Goal: Navigation & Orientation: Find specific page/section

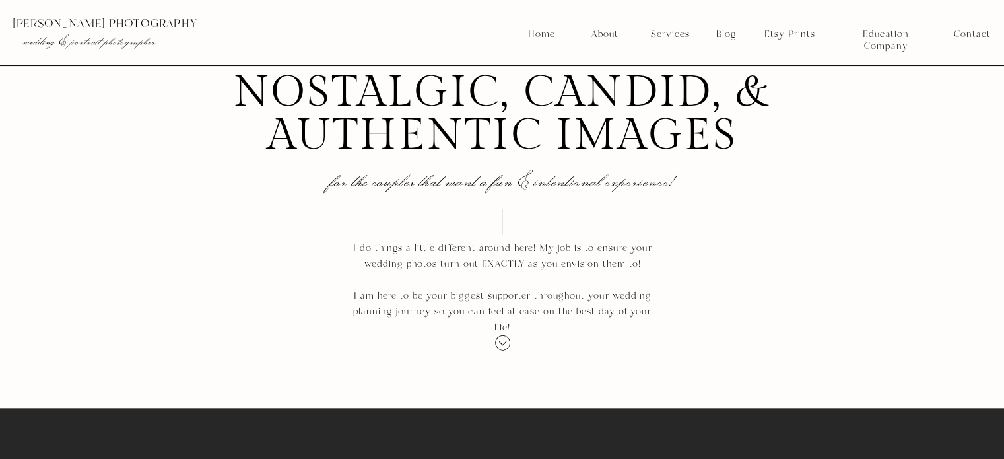
scroll to position [1452, 0]
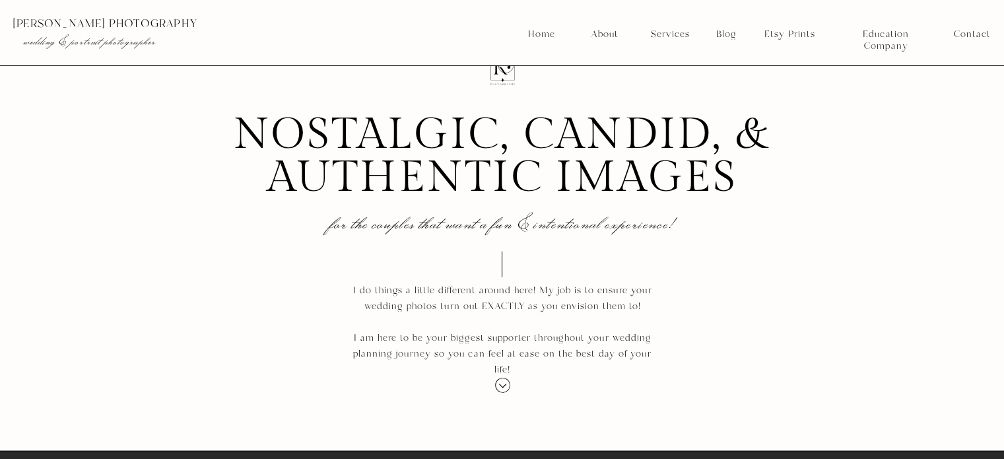
drag, startPoint x: 694, startPoint y: 382, endPoint x: 592, endPoint y: 261, distance: 159.3
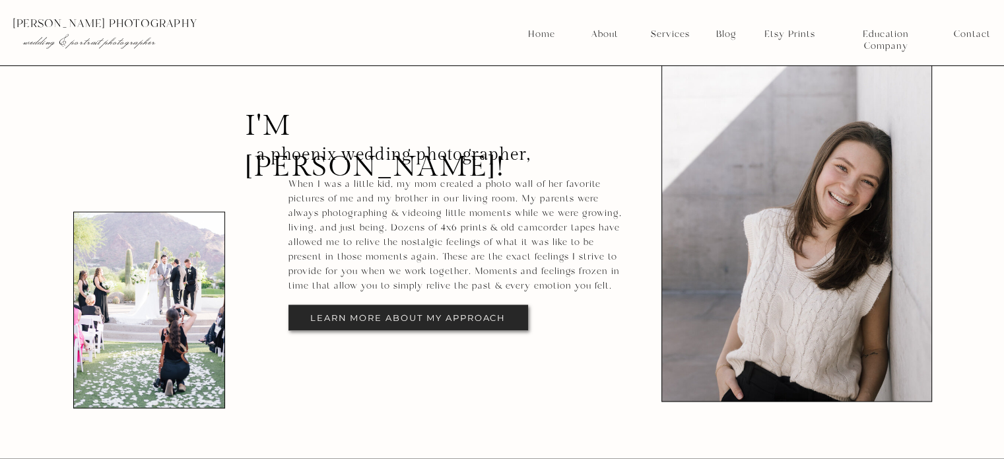
scroll to position [2377, 0]
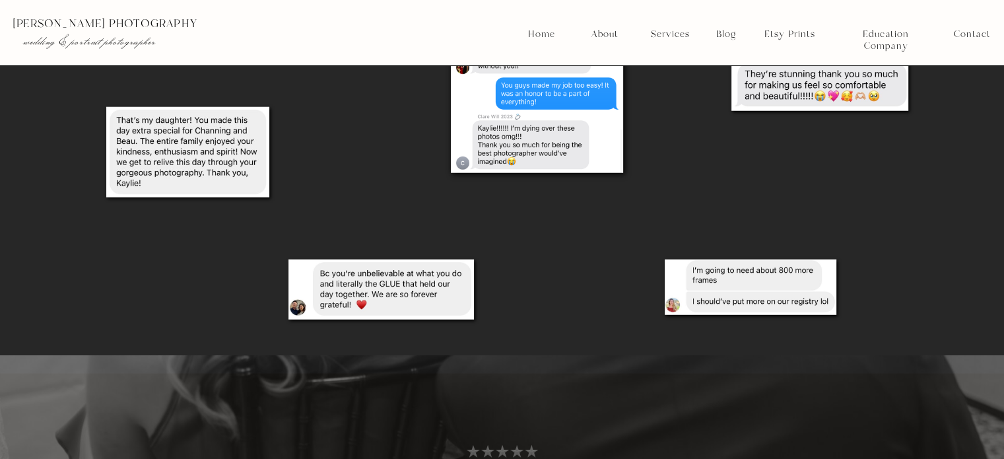
scroll to position [3499, 0]
